Goal: Check status: Check status

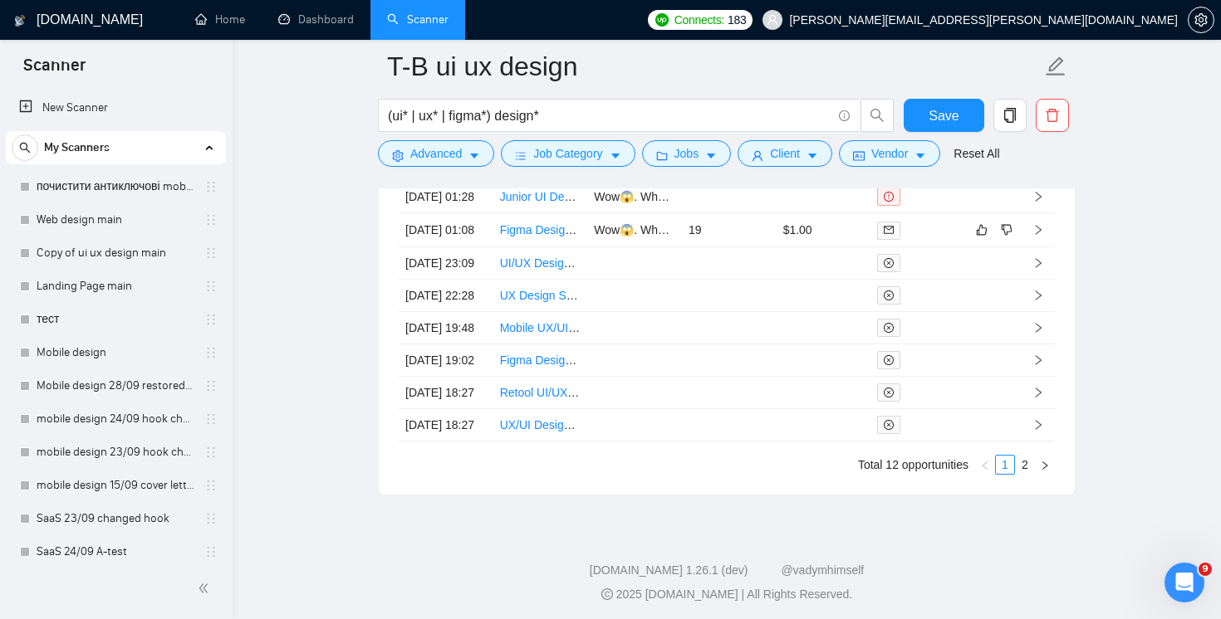
scroll to position [475, 0]
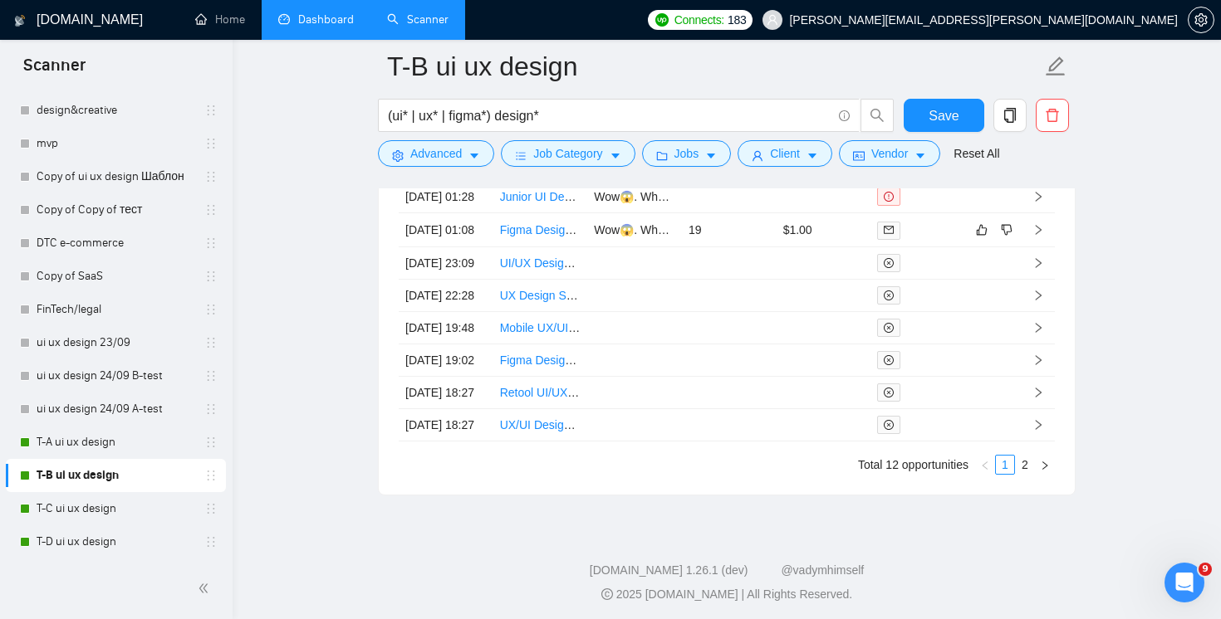
click at [315, 27] on link "Dashboard" at bounding box center [316, 19] width 76 height 14
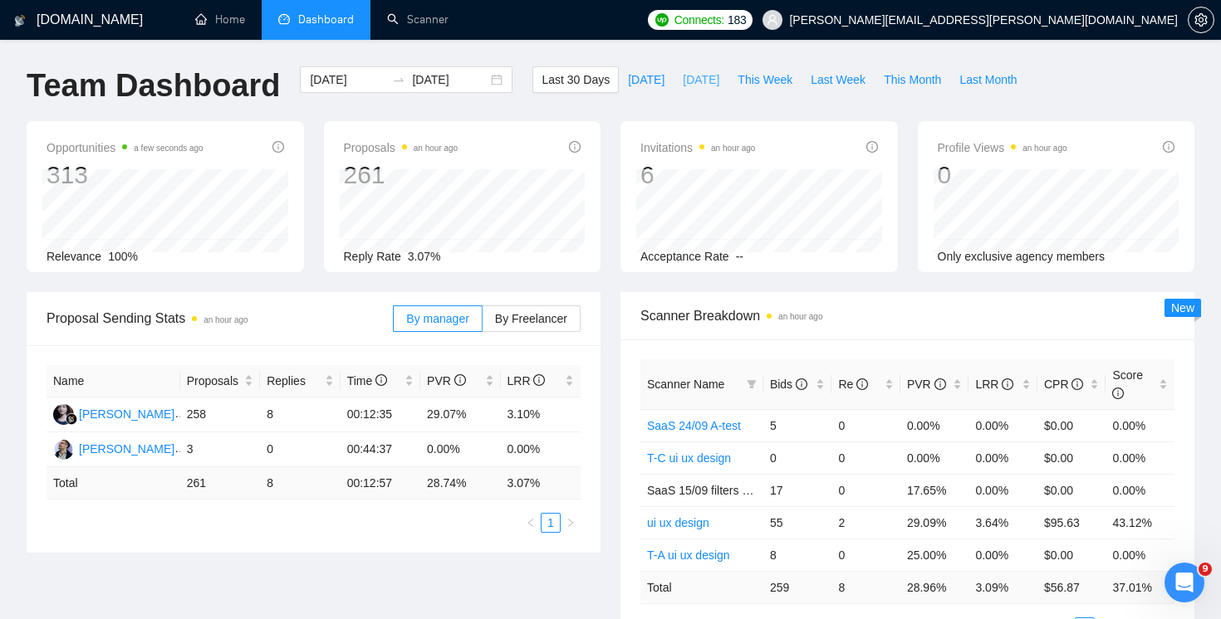
click at [689, 84] on span "[DATE]" at bounding box center [701, 80] width 37 height 18
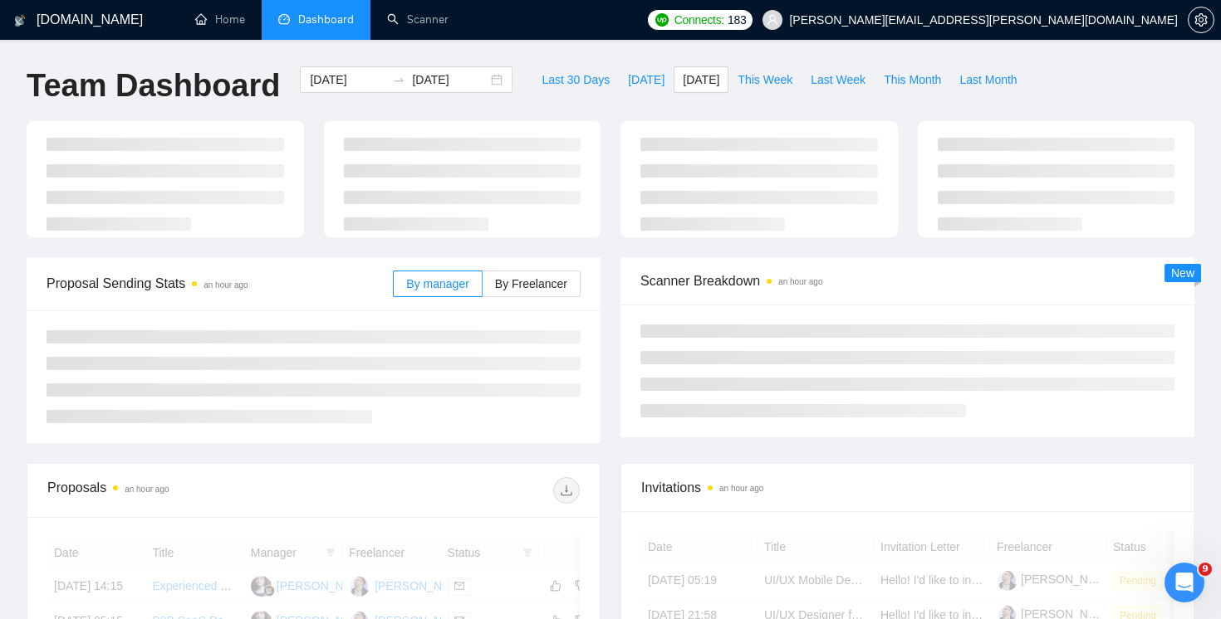
type input "[DATE]"
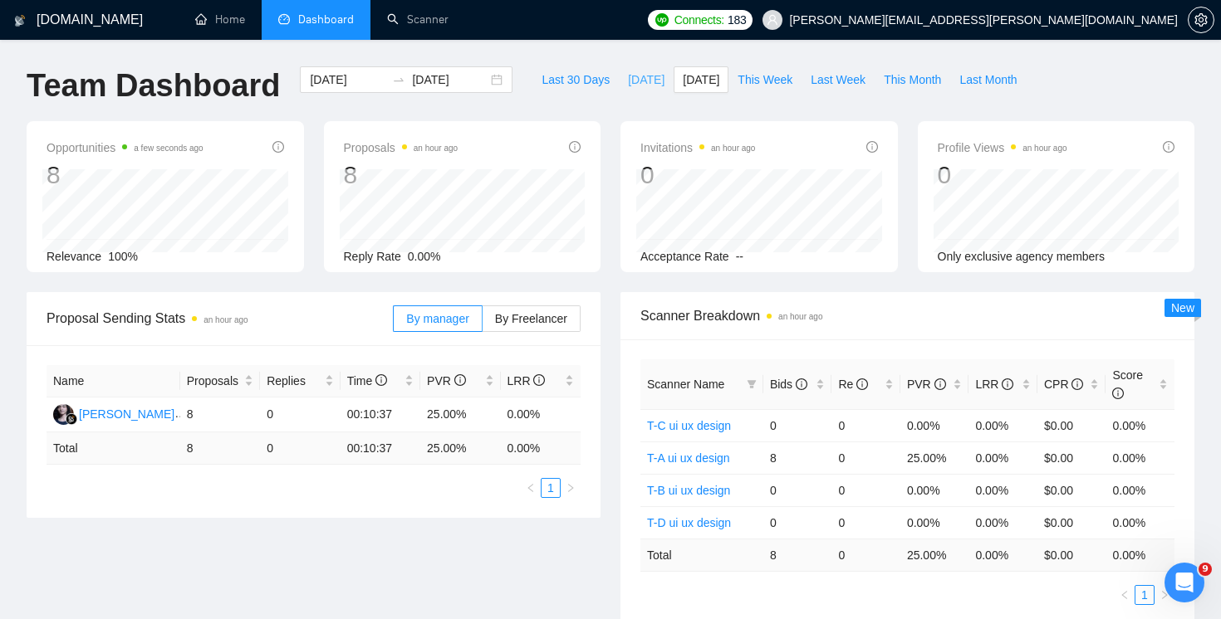
click at [628, 79] on span "[DATE]" at bounding box center [646, 80] width 37 height 18
type input "[DATE]"
